Goal: Task Accomplishment & Management: Manage account settings

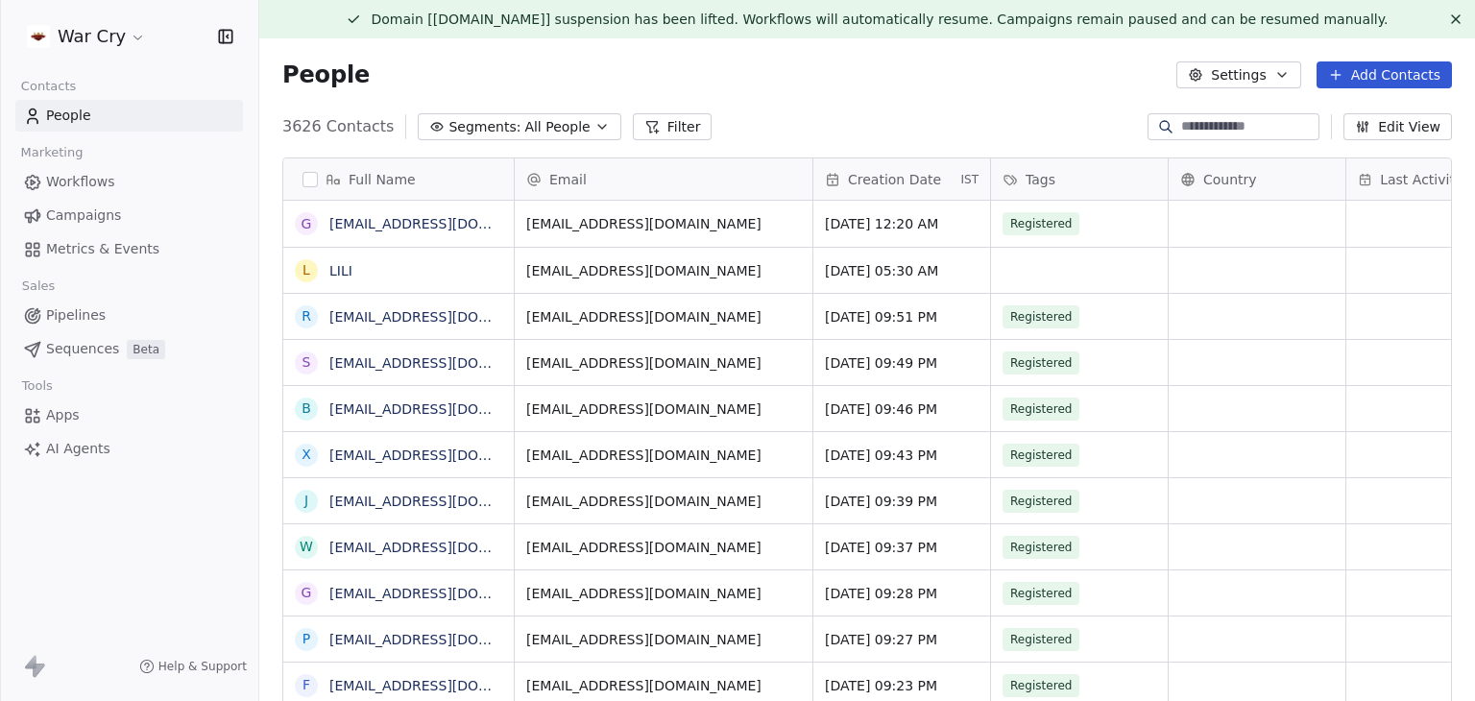
scroll to position [15, 15]
click at [62, 40] on html "War Cry Contacts People Marketing Workflows Campaigns Metrics & Events Sales Pi…" at bounding box center [737, 350] width 1475 height 701
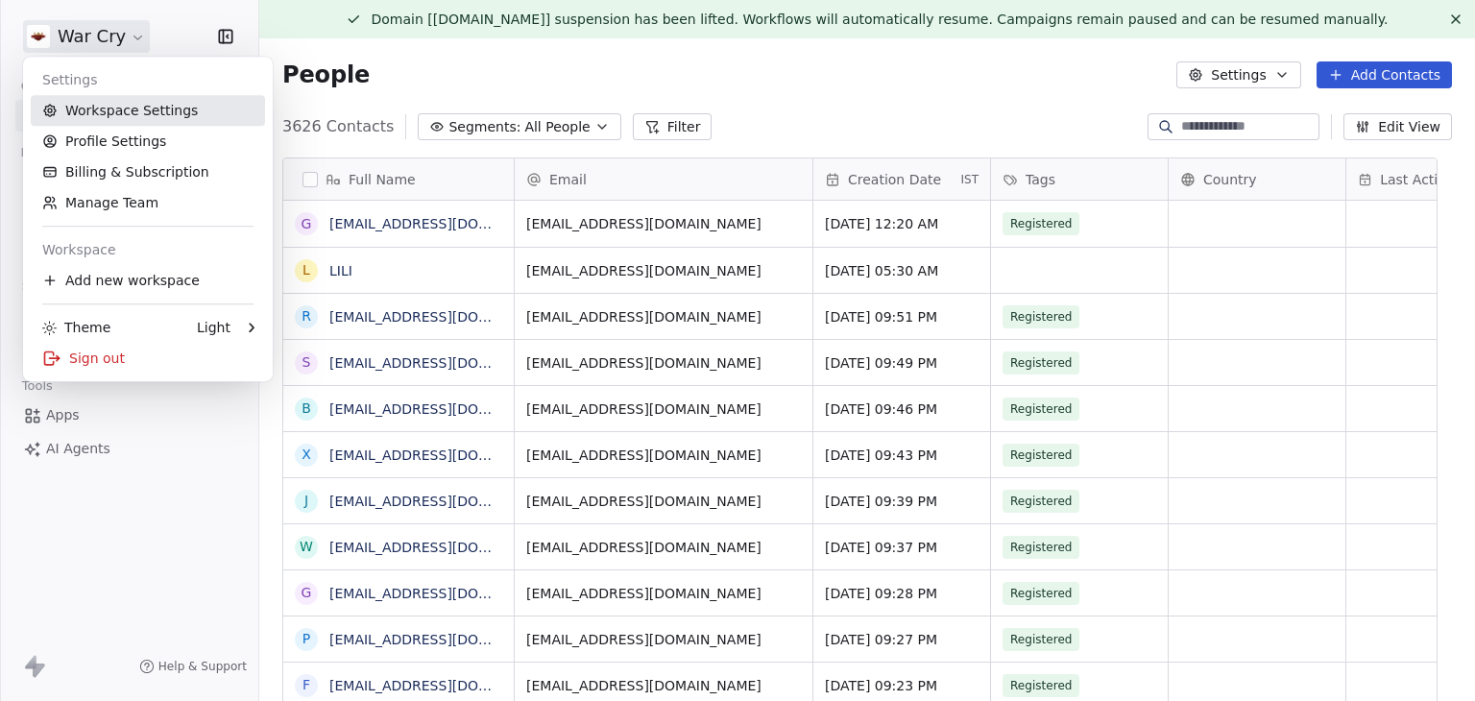
click at [85, 103] on link "Workspace Settings" at bounding box center [148, 110] width 234 height 31
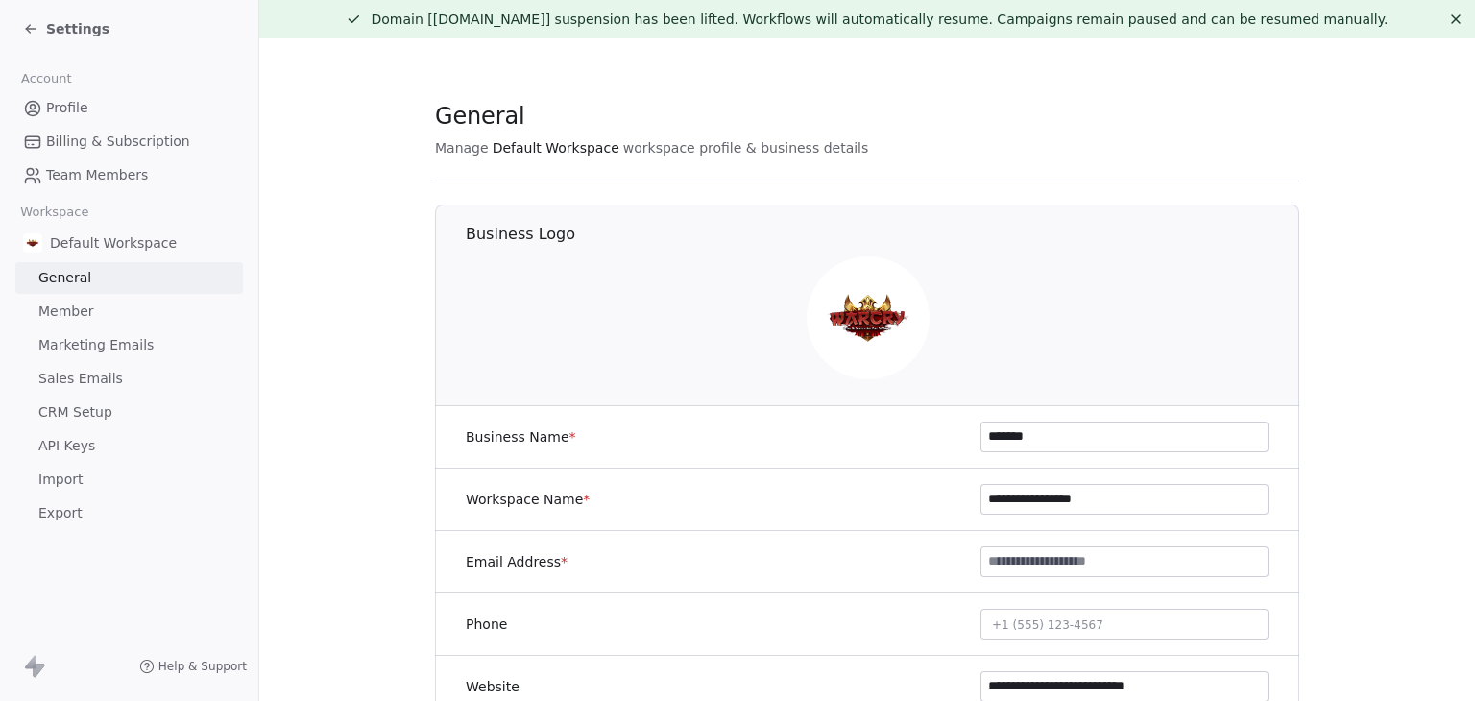
click at [94, 350] on span "Marketing Emails" at bounding box center [95, 345] width 115 height 20
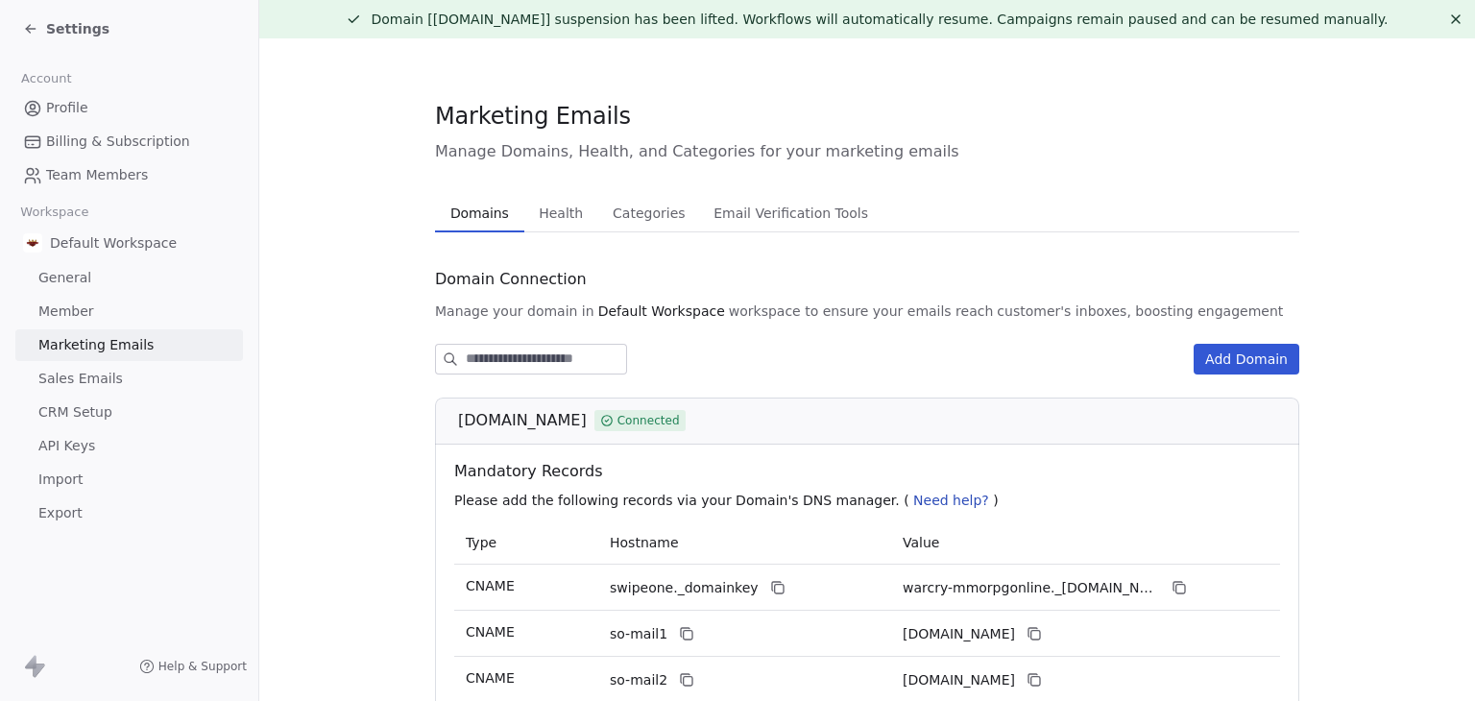
click at [560, 228] on button "Health Health" at bounding box center [561, 213] width 74 height 38
